Goal: Contribute content: Contribute content

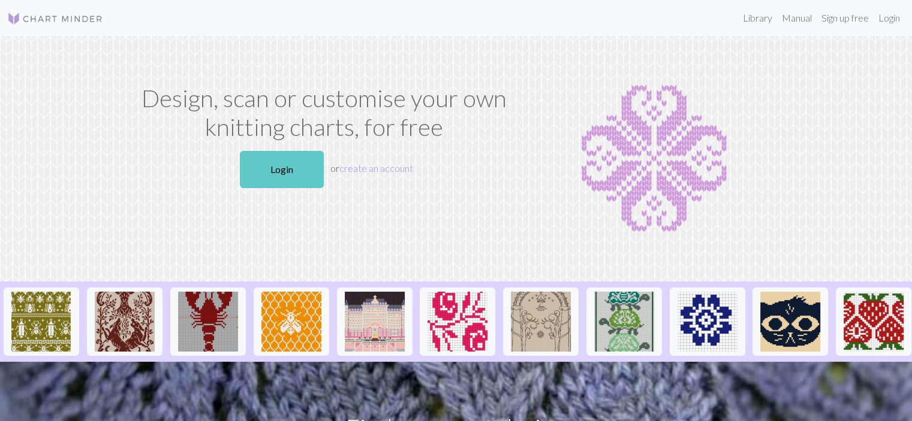
click at [261, 170] on link "Login" at bounding box center [282, 169] width 84 height 37
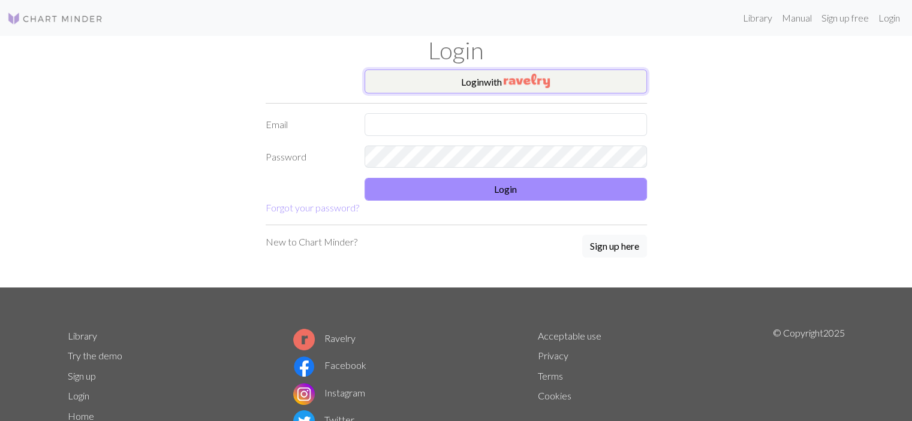
click at [607, 78] on button "Login with" at bounding box center [505, 82] width 282 height 24
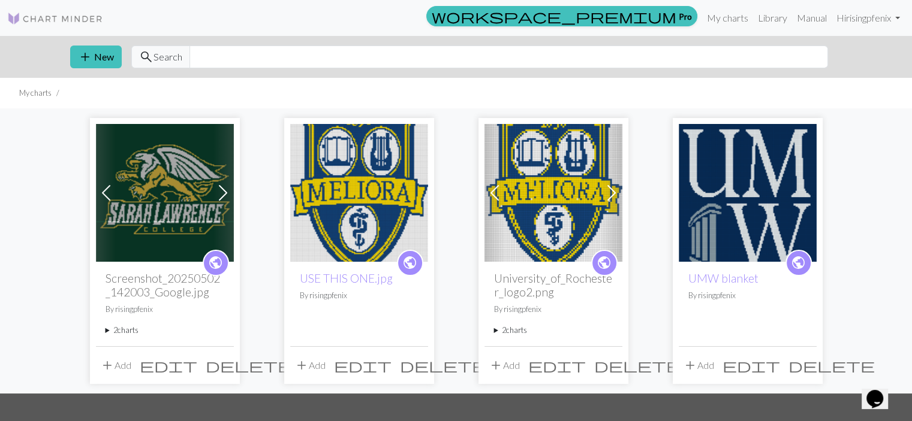
click at [144, 208] on img at bounding box center [165, 193] width 138 height 138
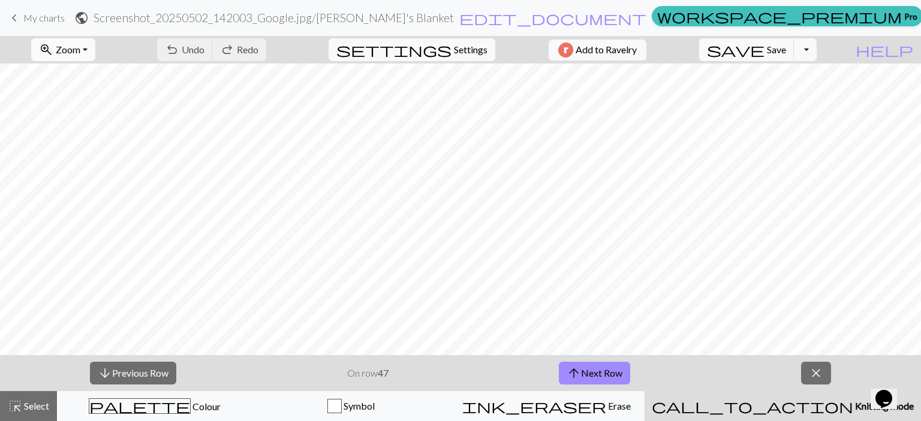
click at [53, 56] on span "zoom_in" at bounding box center [46, 49] width 14 height 17
click at [62, 74] on button "Fit all" at bounding box center [79, 76] width 95 height 19
drag, startPoint x: 364, startPoint y: 415, endPoint x: 719, endPoint y: 372, distance: 358.0
click at [719, 372] on div "arrow_downward Previous Row On row 47 arrow_upward Next Row close" at bounding box center [460, 373] width 921 height 36
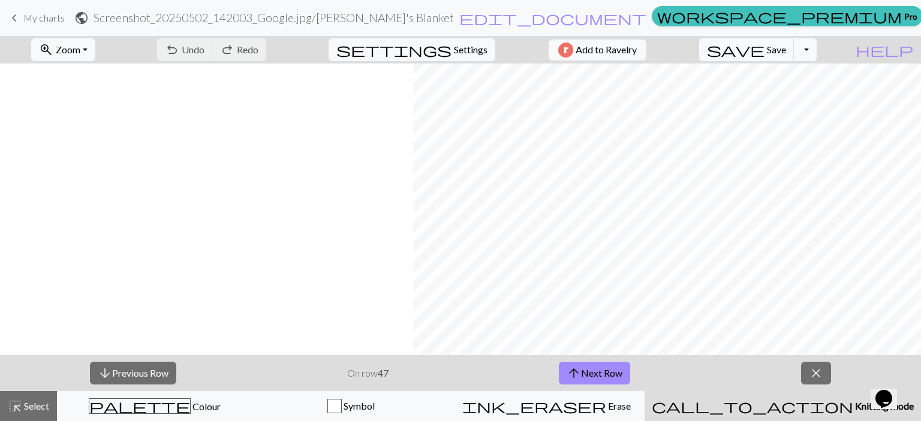
scroll to position [480, 413]
click at [589, 370] on button "arrow_upward Next Row" at bounding box center [594, 373] width 71 height 23
click at [789, 43] on button "save Save Save" at bounding box center [746, 49] width 95 height 23
click at [786, 49] on span "Save" at bounding box center [776, 49] width 19 height 11
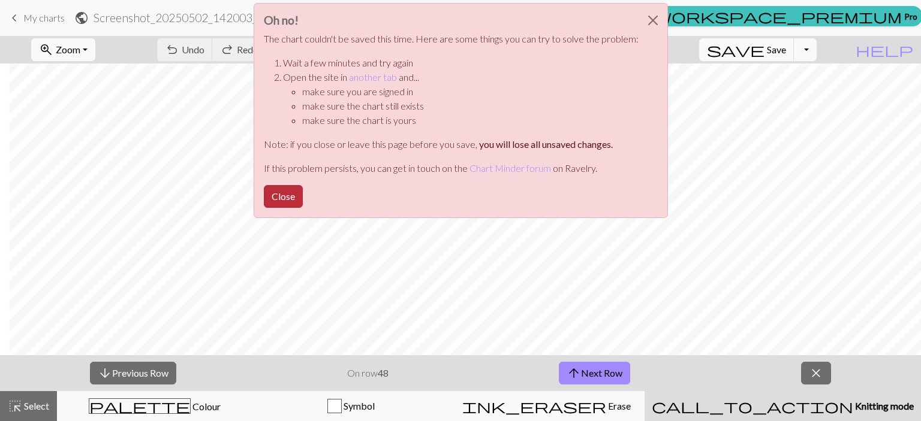
click at [282, 201] on button "Close" at bounding box center [283, 196] width 39 height 23
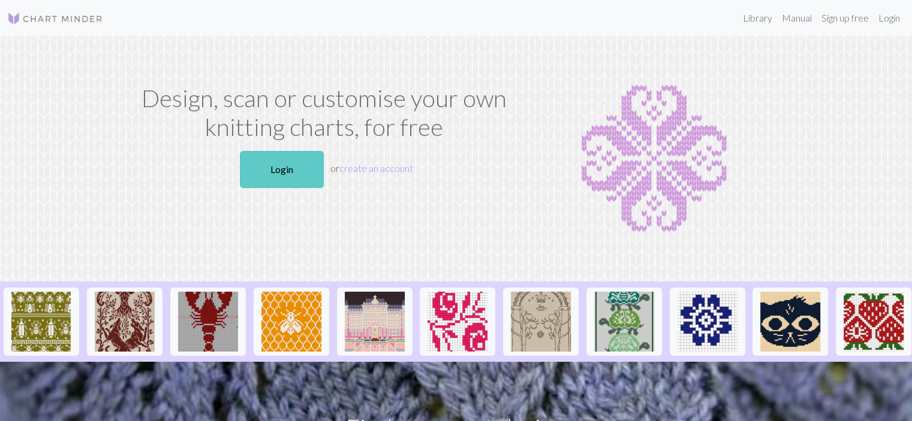
click at [285, 176] on link "Login" at bounding box center [282, 169] width 84 height 37
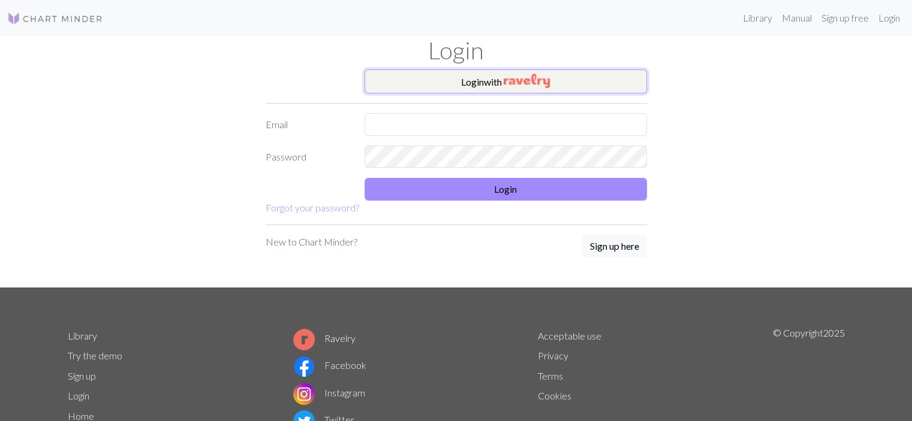
click at [488, 76] on button "Login with" at bounding box center [505, 82] width 282 height 24
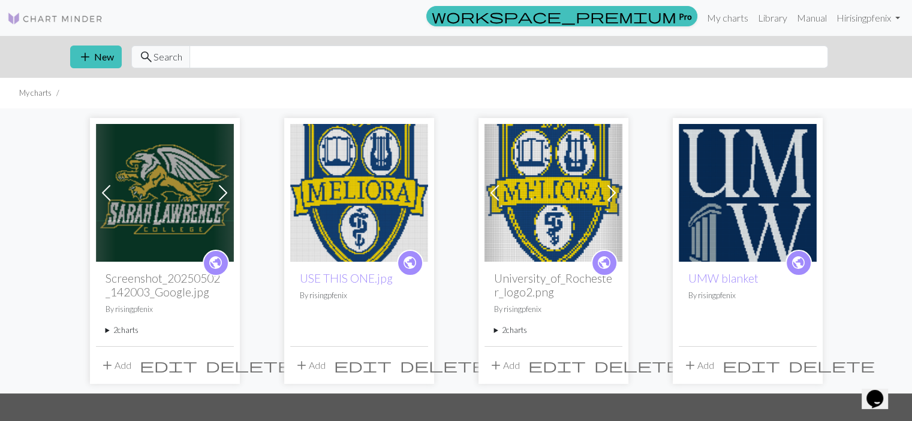
click at [140, 203] on img at bounding box center [165, 193] width 138 height 138
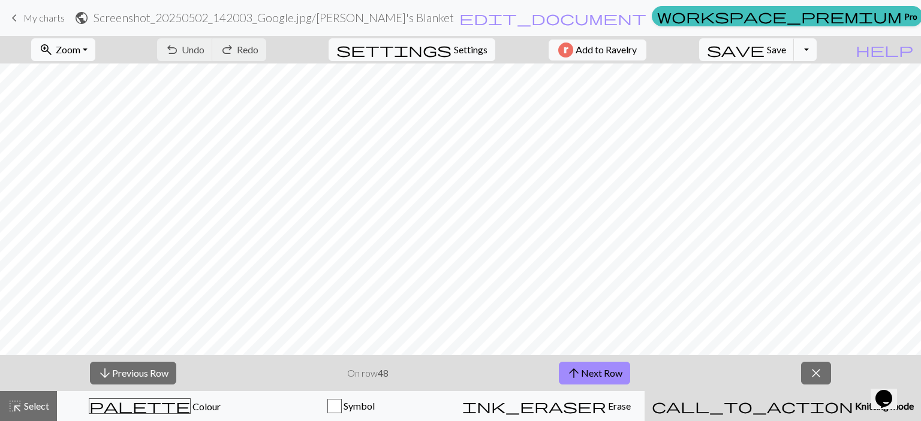
click at [80, 51] on span "Zoom" at bounding box center [68, 49] width 25 height 11
click at [95, 47] on button "zoom_in Zoom Zoom" at bounding box center [63, 49] width 64 height 23
click at [85, 143] on button "50%" at bounding box center [79, 143] width 95 height 19
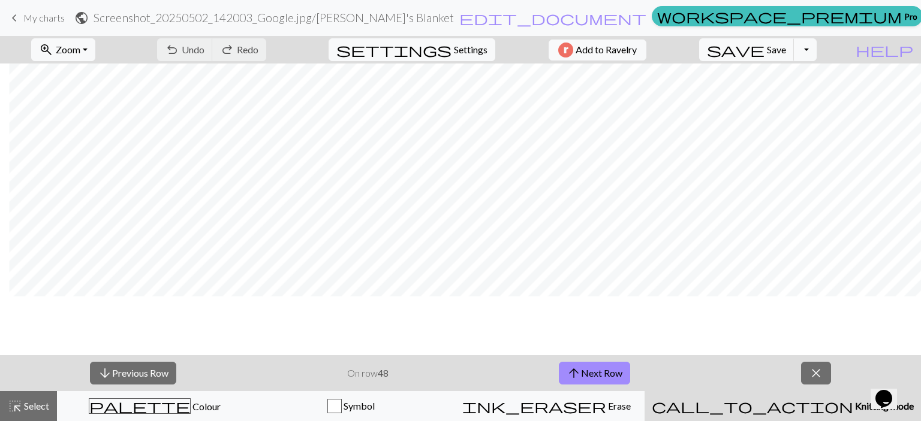
scroll to position [478, 413]
click at [786, 47] on span "Save" at bounding box center [776, 49] width 19 height 11
click at [613, 369] on button "arrow_upward Next Row" at bounding box center [594, 373] width 71 height 23
click at [794, 56] on button "save Save Save" at bounding box center [746, 49] width 95 height 23
